Goal: Task Accomplishment & Management: Complete application form

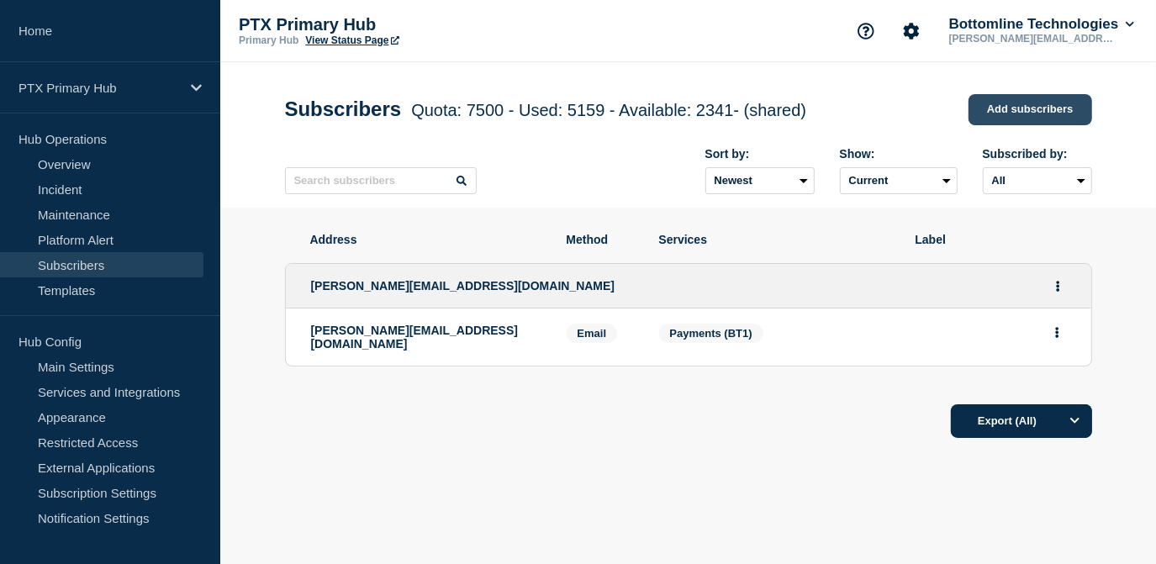
click at [1017, 107] on link "Add subscribers" at bounding box center [1030, 109] width 124 height 31
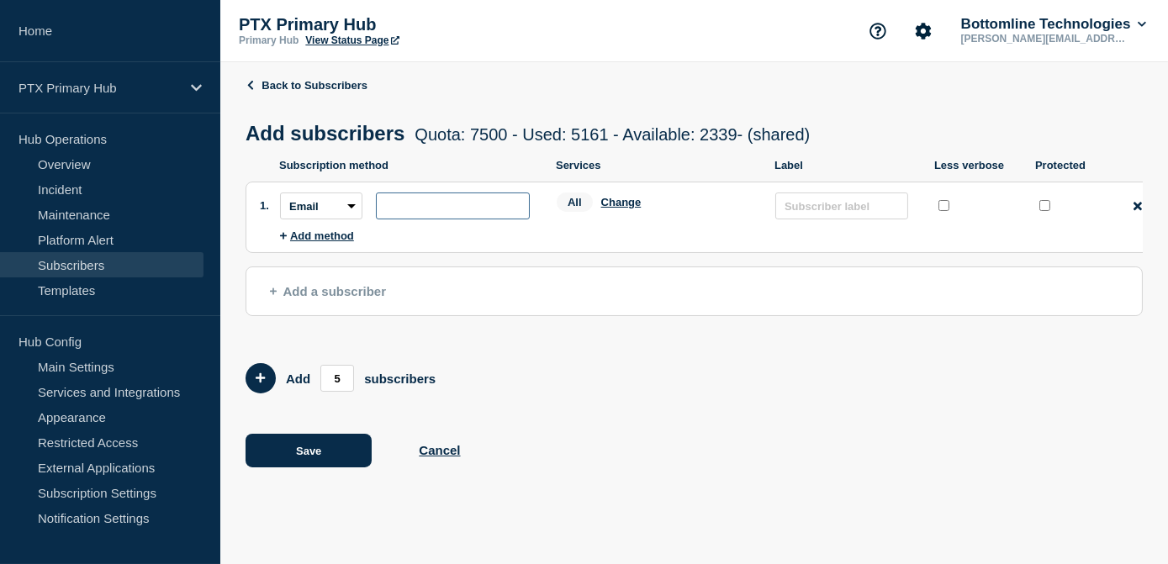
click at [477, 218] on input "subscription-address" at bounding box center [453, 205] width 154 height 27
paste input "[EMAIL_ADDRESS][PERSON_NAME][DOMAIN_NAME]"
type input "[EMAIL_ADDRESS][PERSON_NAME][DOMAIN_NAME]"
click at [625, 208] on button "Change" at bounding box center [621, 202] width 40 height 13
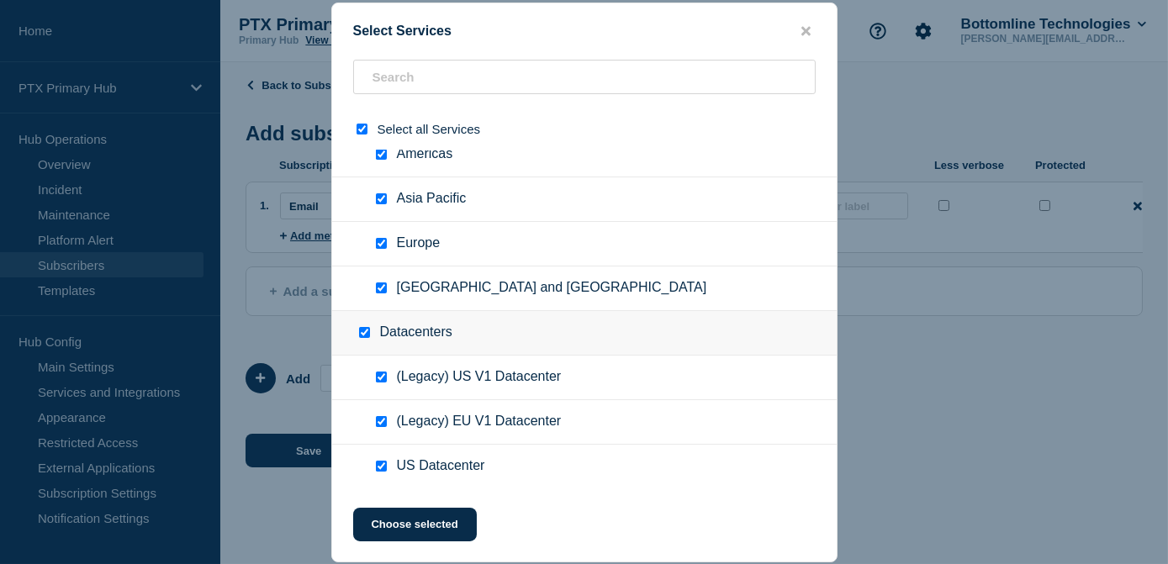
scroll to position [0, 0]
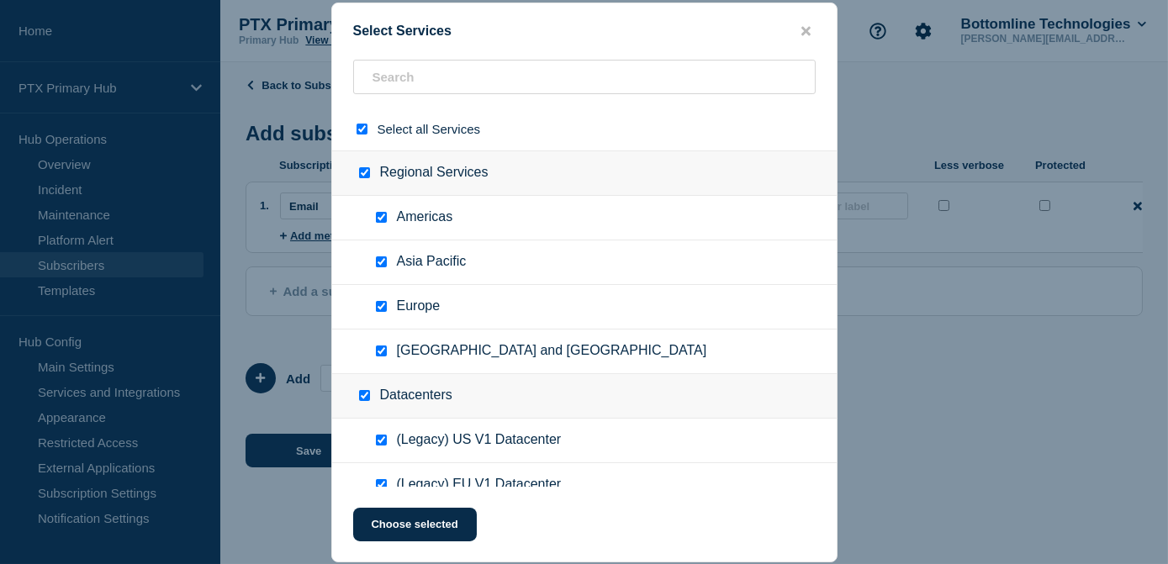
click at [367, 173] on input "Regional Services checkbox" at bounding box center [364, 172] width 11 height 11
checkbox input "false"
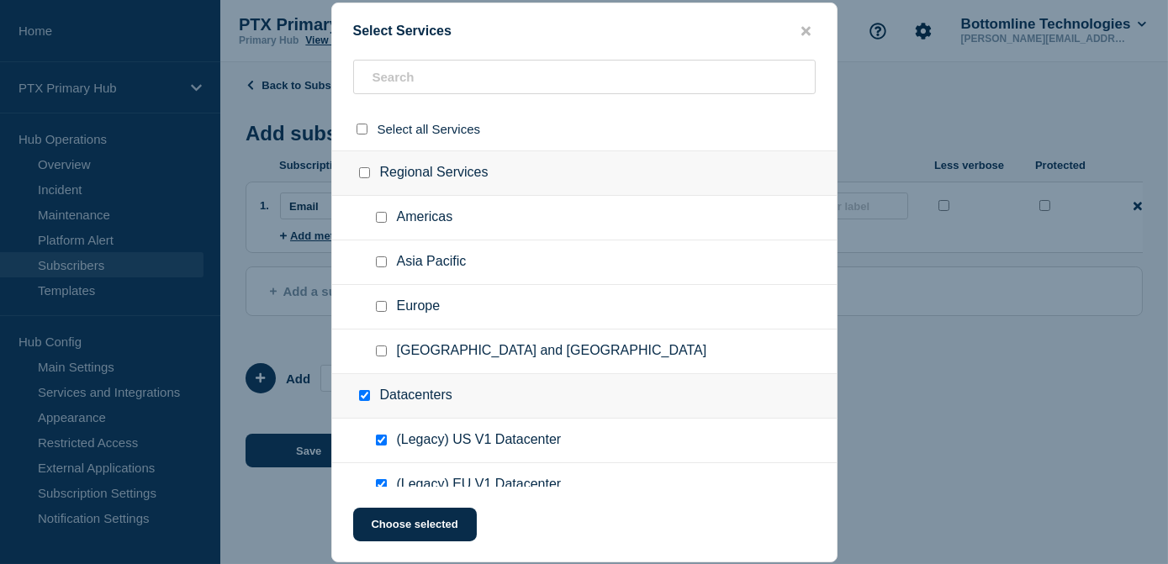
checkbox input "false"
click at [363, 391] on div at bounding box center [368, 395] width 24 height 17
click at [363, 400] on input "Datacenters checkbox" at bounding box center [364, 395] width 11 height 11
checkbox input "false"
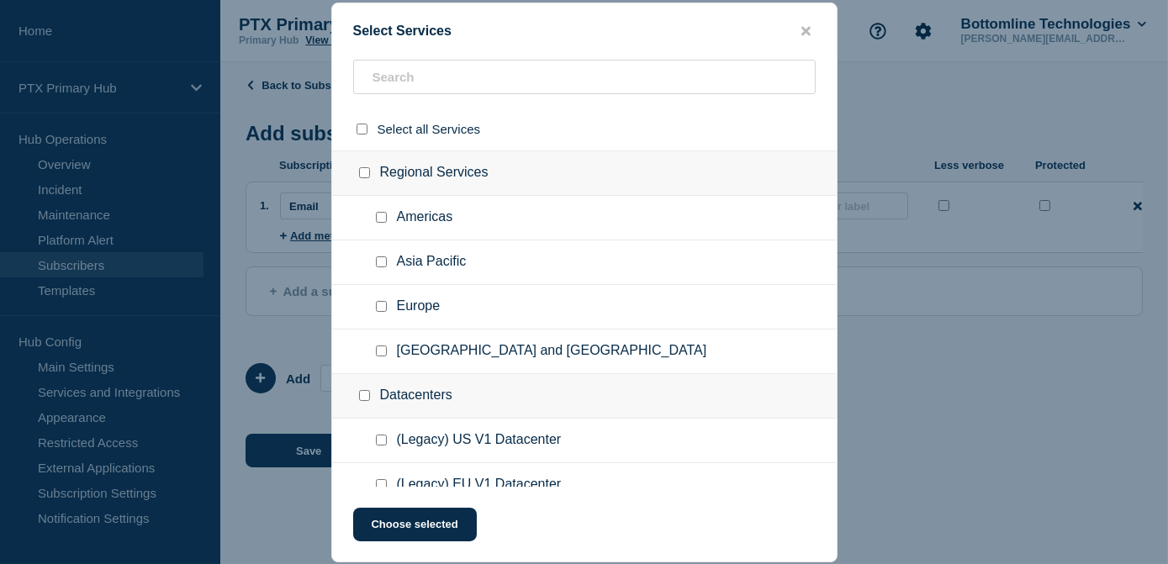
checkbox input "false"
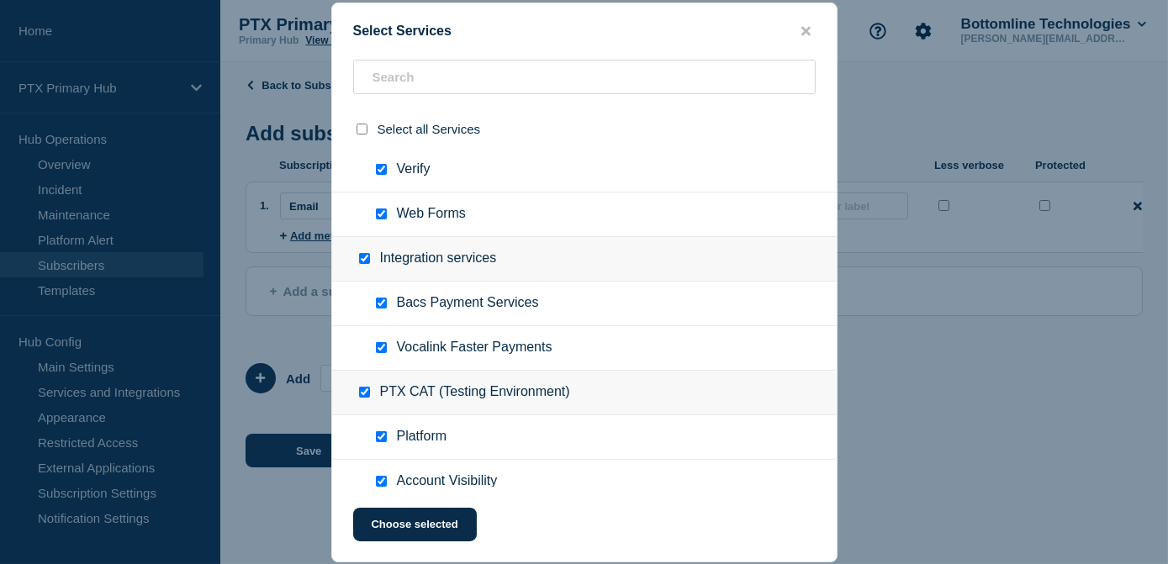
scroll to position [1105, 0]
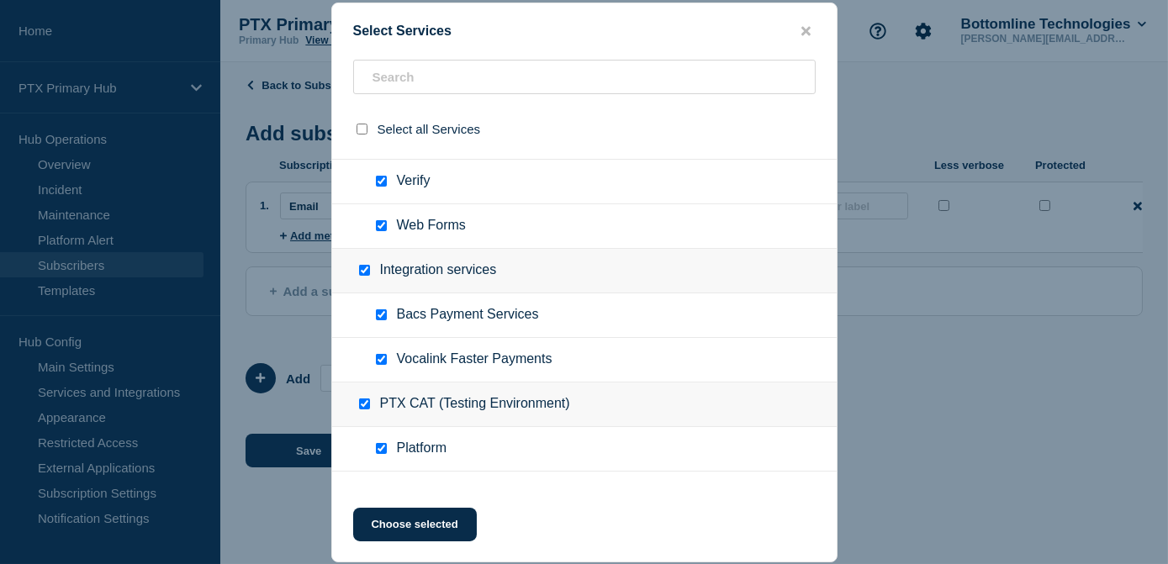
click at [366, 405] on input "PTX CAT (Testing Environment) checkbox" at bounding box center [364, 403] width 11 height 11
checkbox input "false"
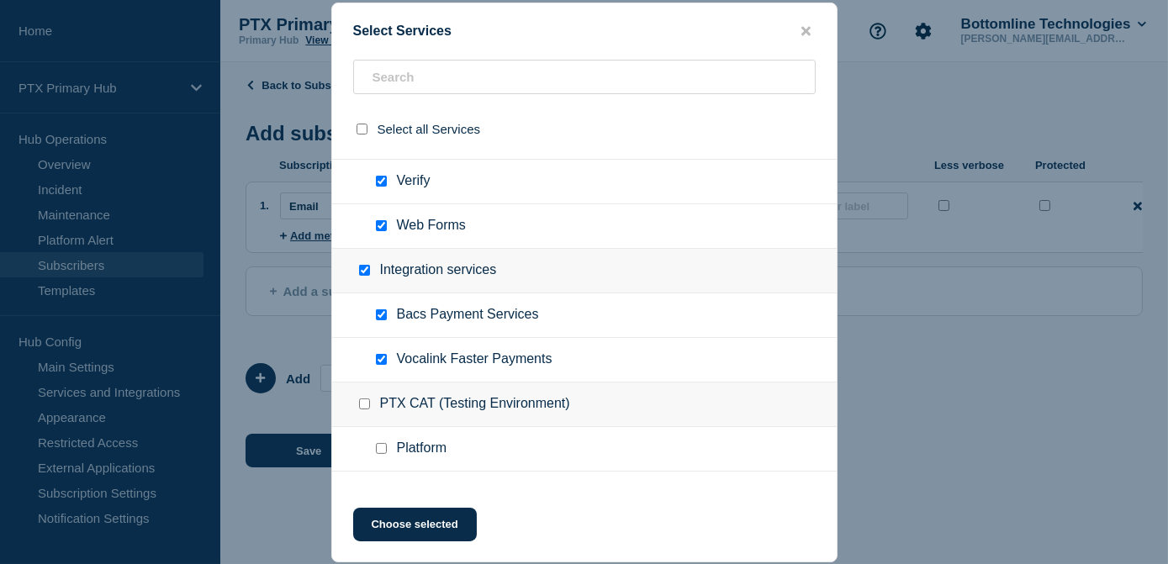
checkbox input "false"
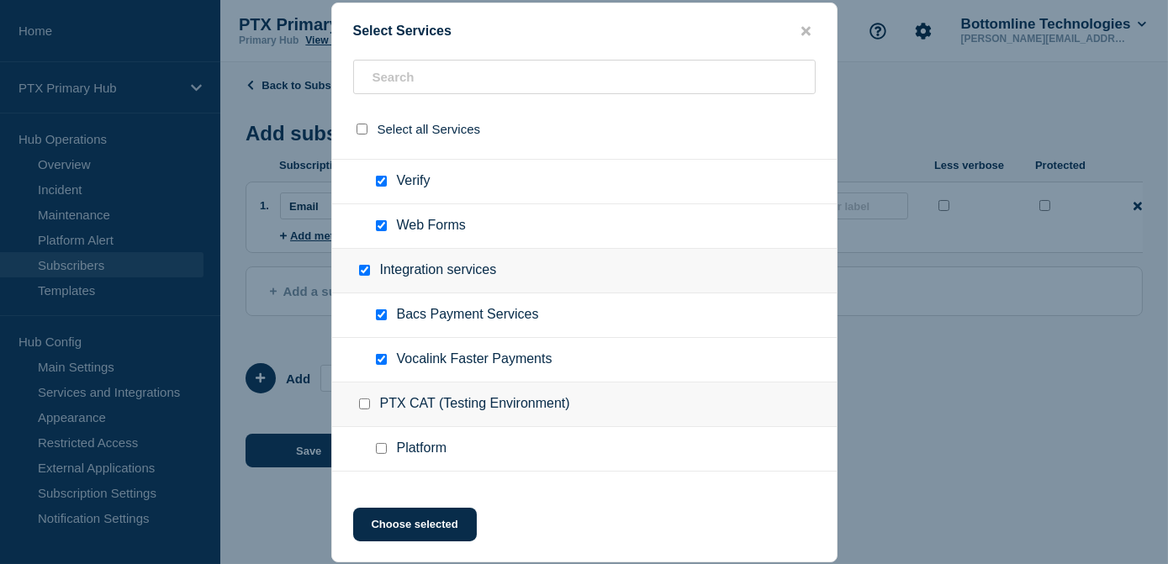
checkbox input "false"
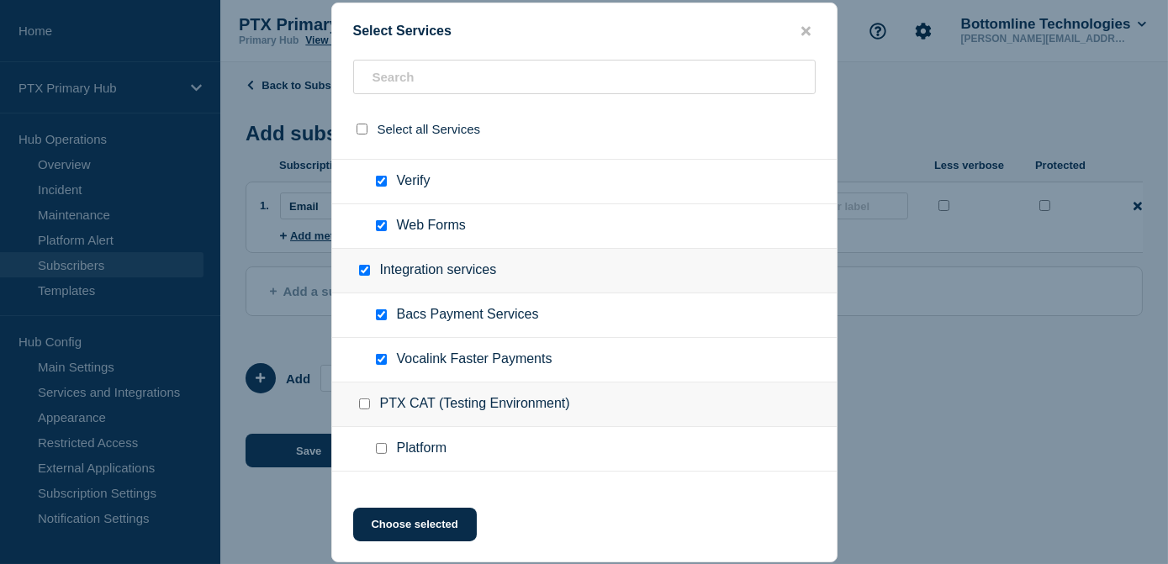
checkbox input "false"
click at [363, 275] on input "Integration services checkbox" at bounding box center [364, 270] width 11 height 11
checkbox input "false"
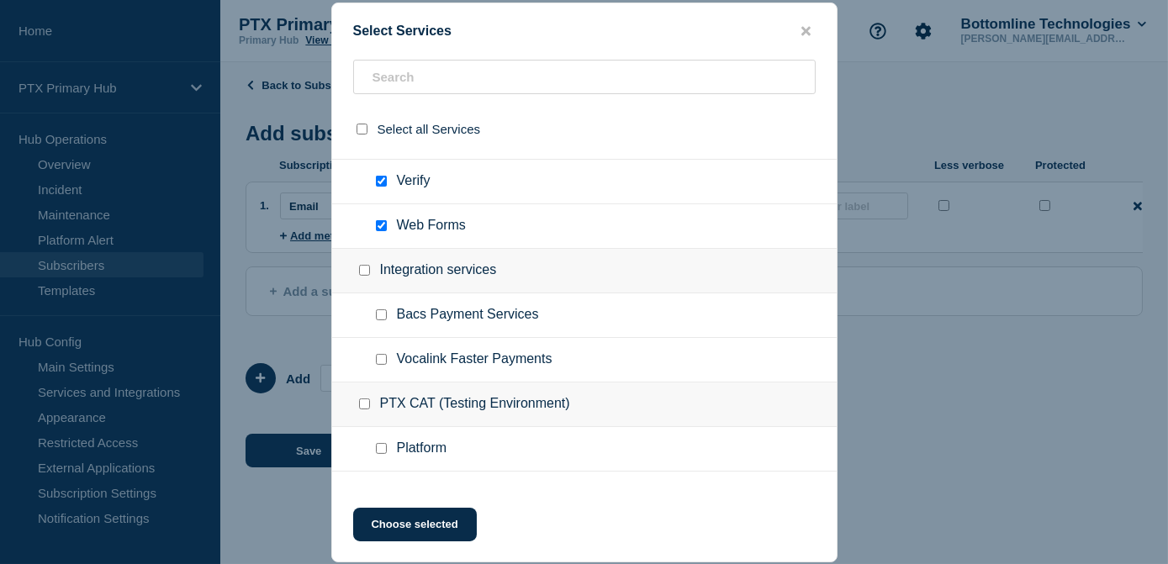
checkbox input "false"
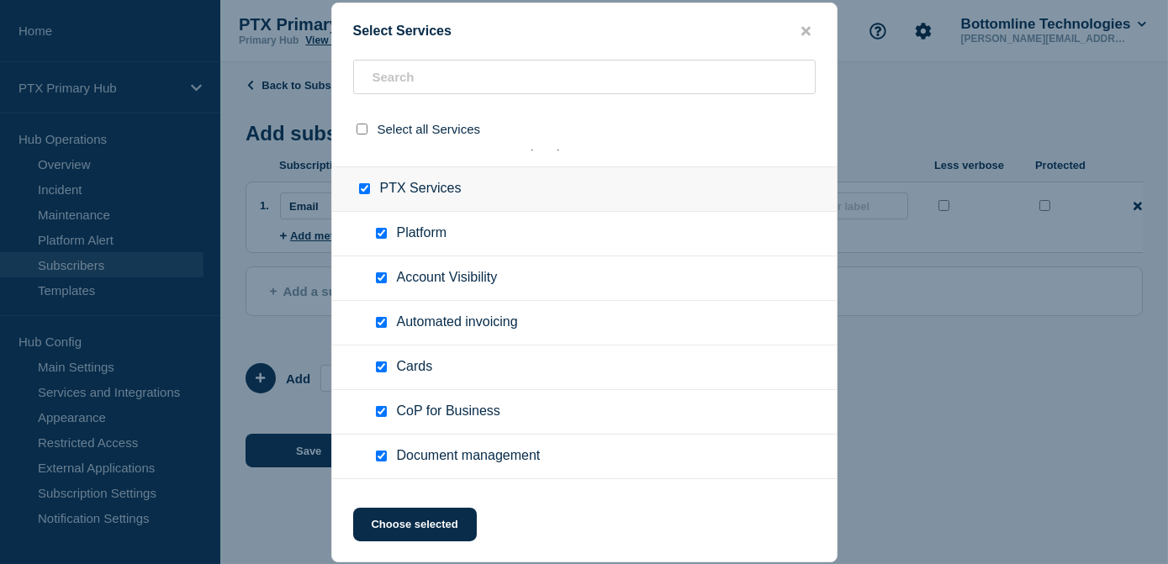
scroll to position [341, 0]
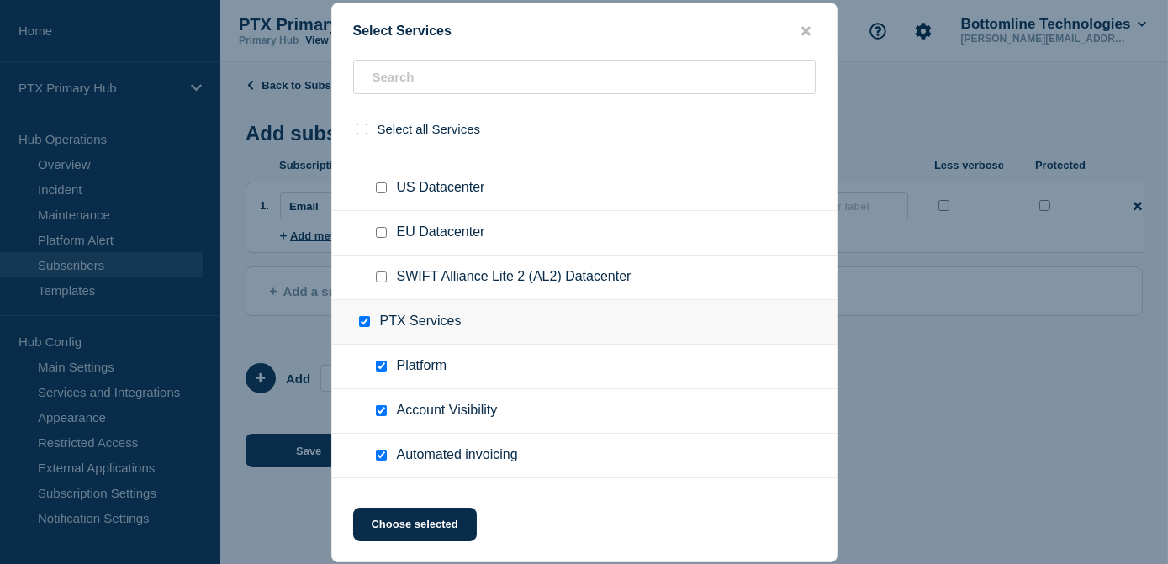
click at [365, 327] on input "PTX Services checkbox" at bounding box center [364, 321] width 11 height 11
checkbox input "false"
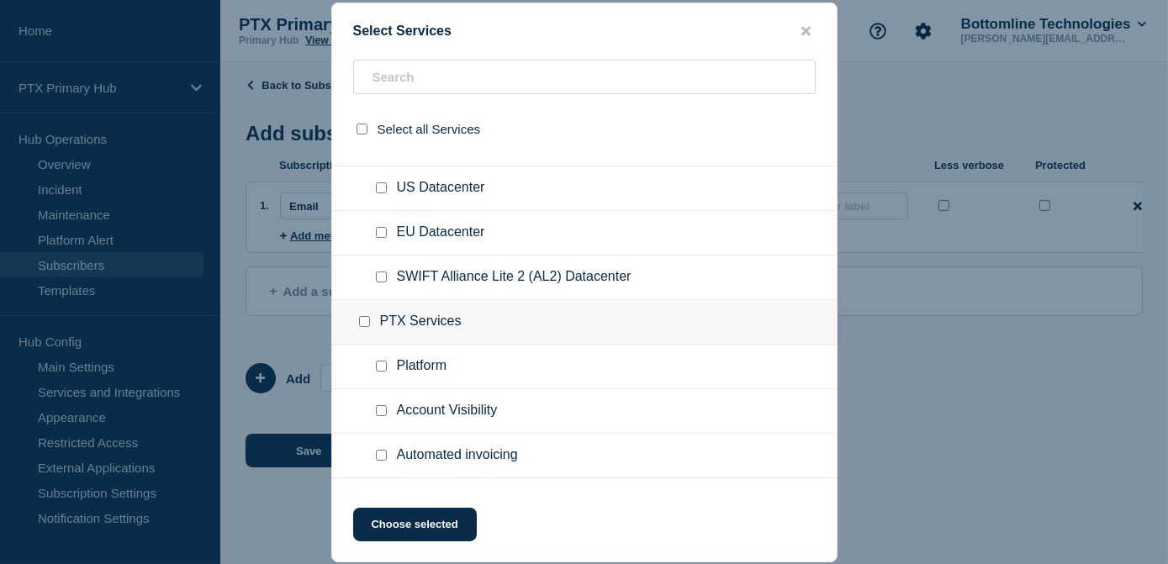
checkbox input "false"
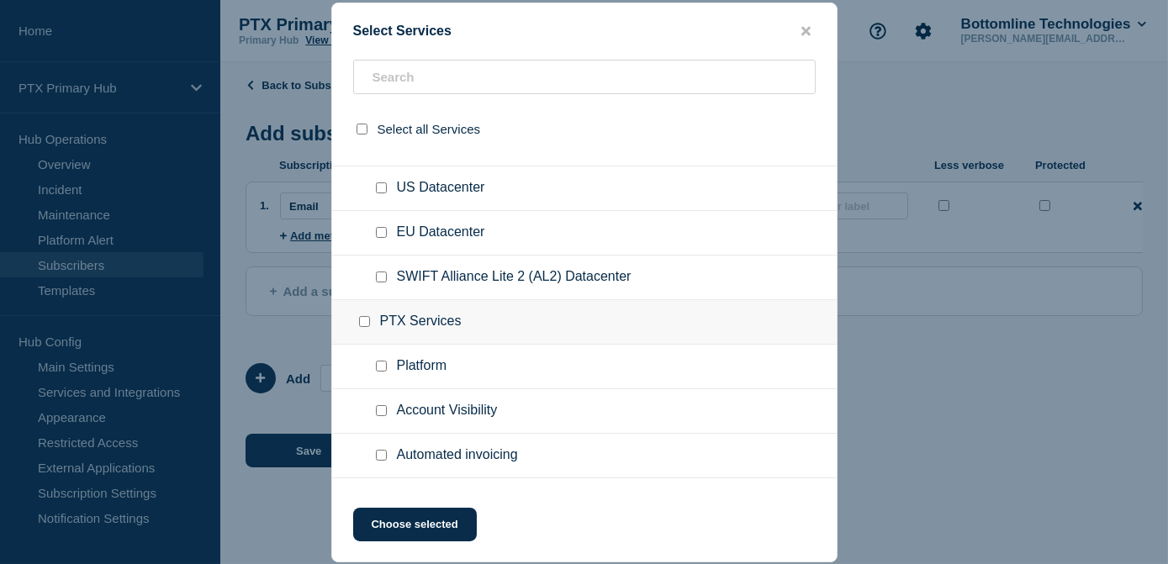
checkbox input "false"
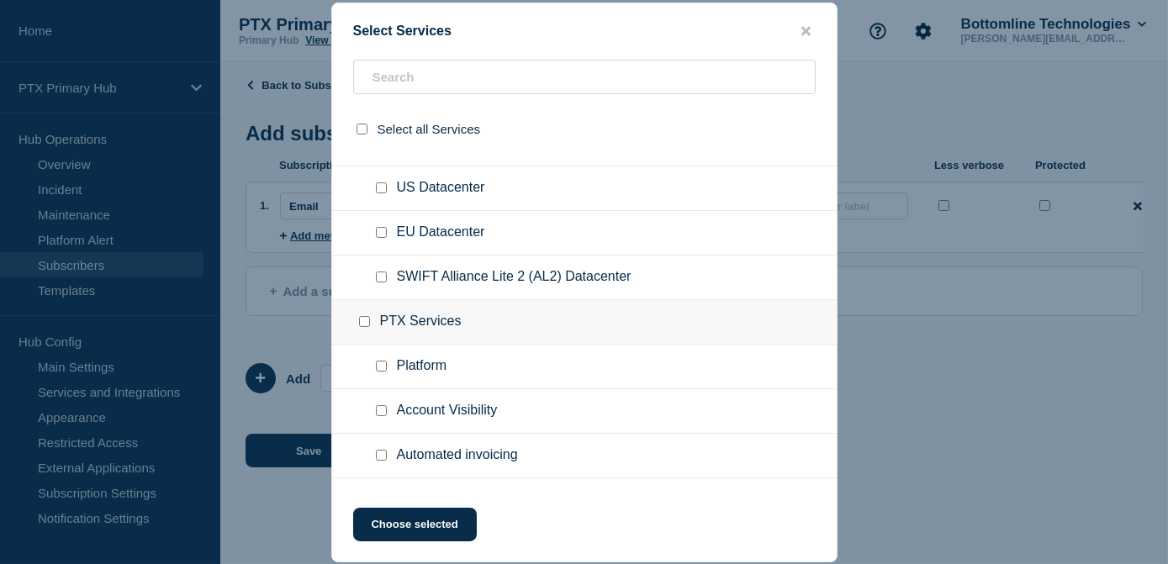
checkbox input "false"
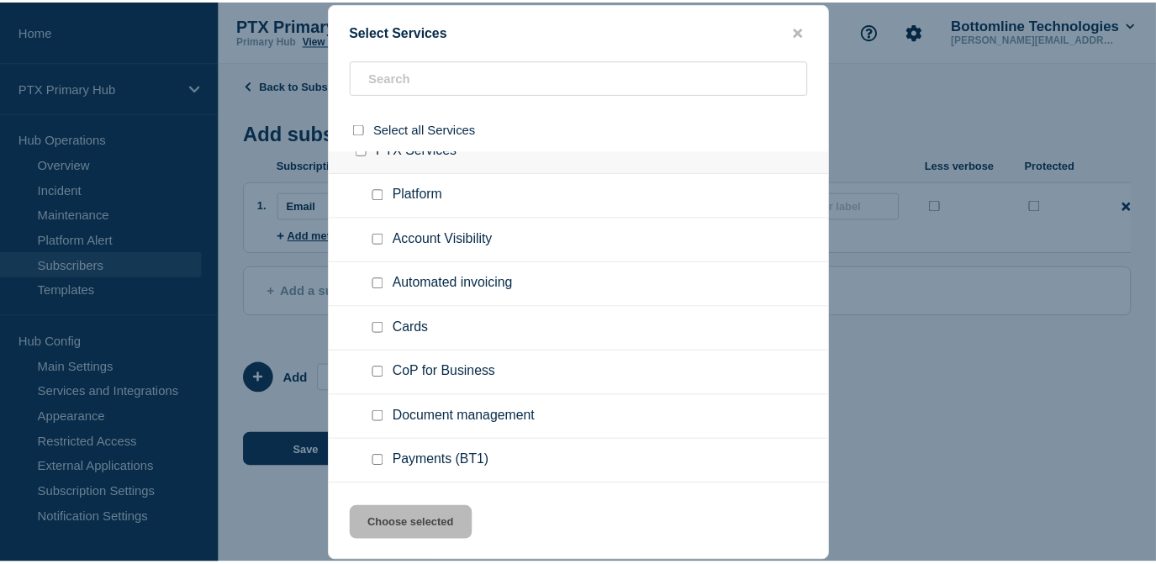
scroll to position [724, 0]
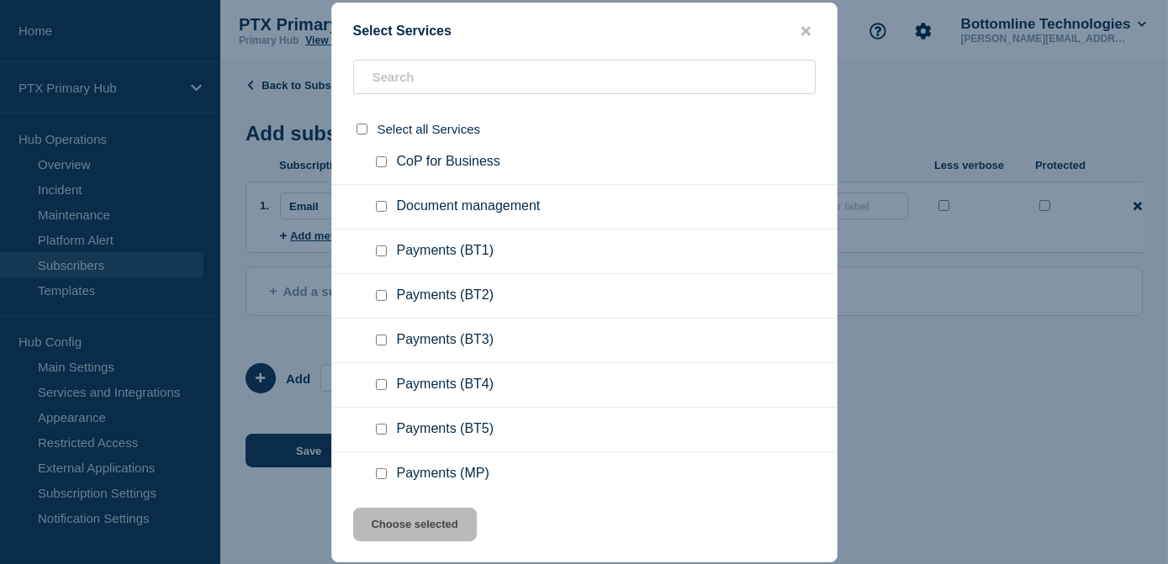
click at [381, 254] on input "Payments (BT1) checkbox" at bounding box center [381, 250] width 11 height 11
checkbox input "true"
click at [406, 530] on button "Choose selected" at bounding box center [415, 525] width 124 height 34
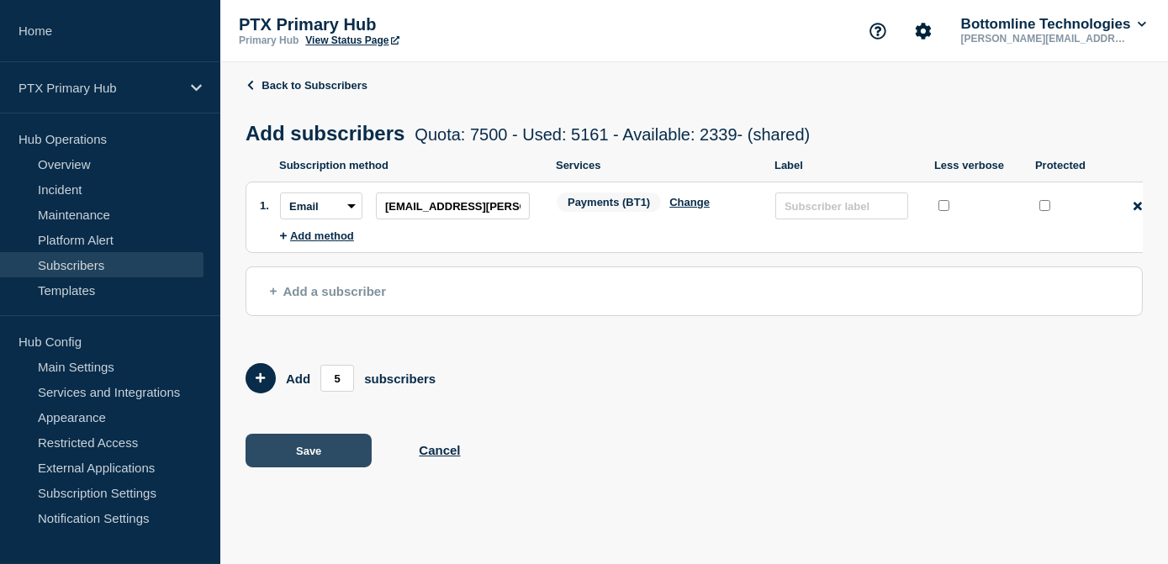
click at [314, 467] on button "Save" at bounding box center [308, 451] width 126 height 34
